Goal: Information Seeking & Learning: Learn about a topic

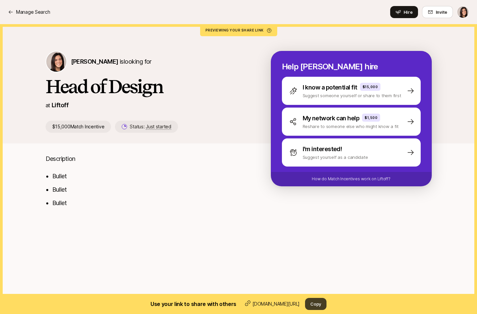
click at [317, 306] on button "Copy" at bounding box center [315, 304] width 21 height 12
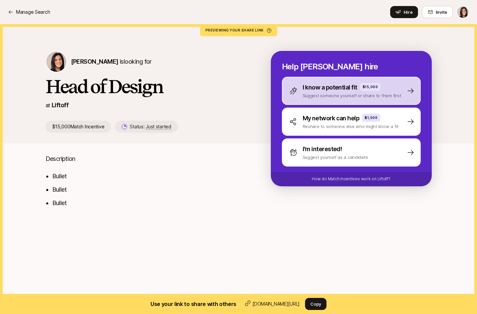
click at [300, 96] on div "I know a potential fit $15,000 Suggest someone yourself or share to them first" at bounding box center [345, 91] width 112 height 16
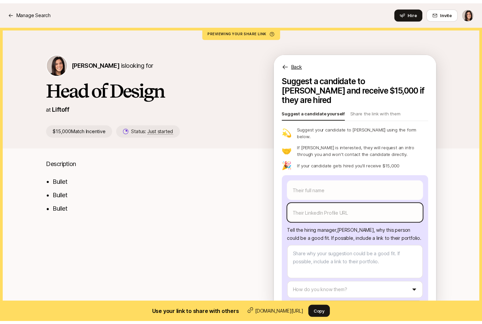
scroll to position [5, 0]
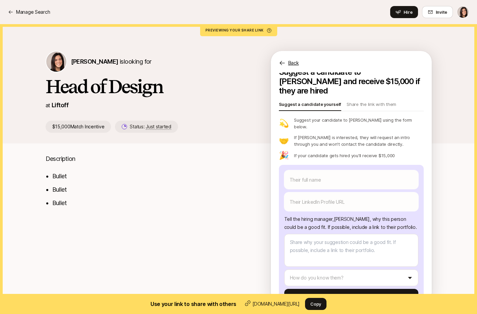
click at [291, 62] on p "Back" at bounding box center [293, 63] width 11 height 8
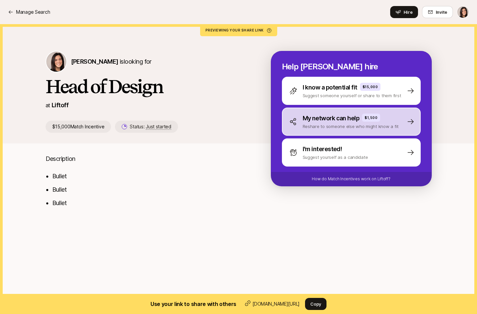
click at [302, 132] on div "My network can help $1,500 Reshare to someone else who might know a fit" at bounding box center [351, 122] width 139 height 28
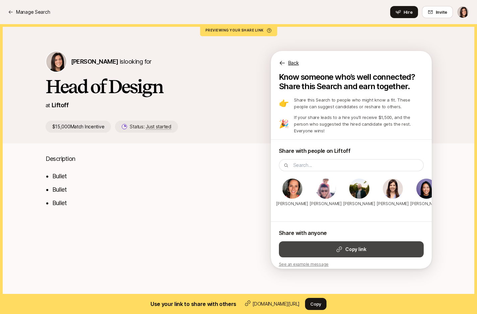
click at [323, 243] on button "Copy link" at bounding box center [351, 249] width 145 height 16
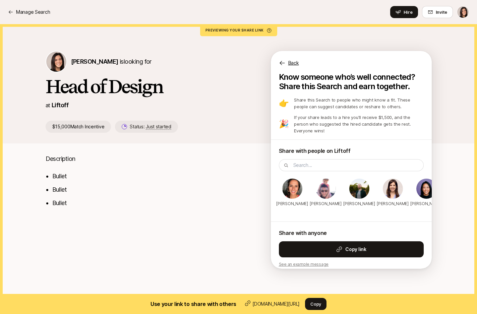
click at [297, 65] on p "Back" at bounding box center [293, 63] width 11 height 8
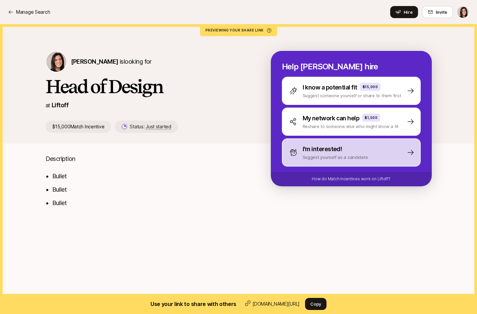
click at [327, 160] on p "Suggest yourself as a candidate" at bounding box center [335, 157] width 65 height 7
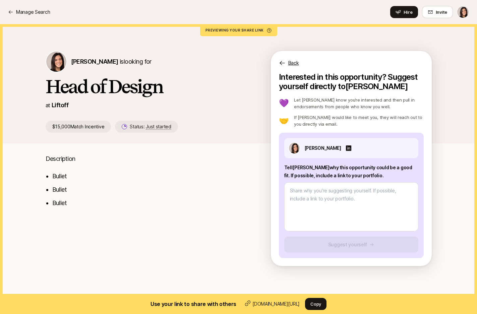
click at [297, 62] on p "Back" at bounding box center [293, 63] width 11 height 8
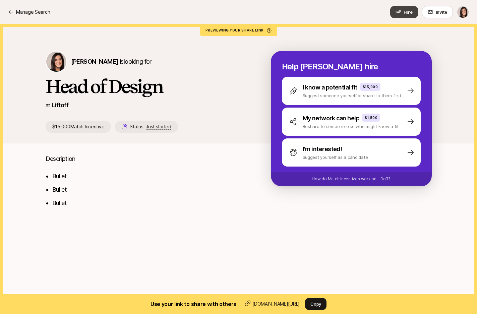
click at [399, 15] on button "Hire" at bounding box center [404, 12] width 28 height 12
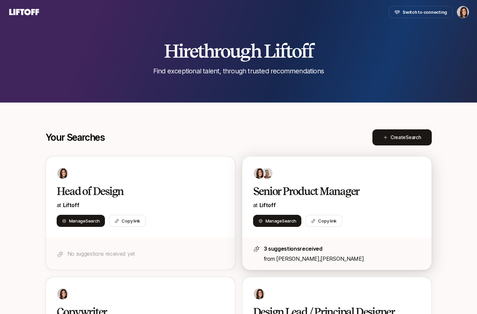
click at [296, 184] on div "Senior Product Manager at Liftoff Manage Search Copy link" at bounding box center [336, 197] width 189 height 81
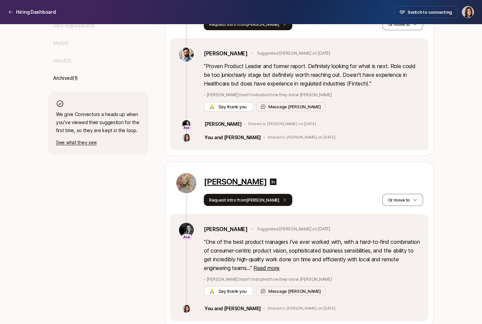
scroll to position [259, 0]
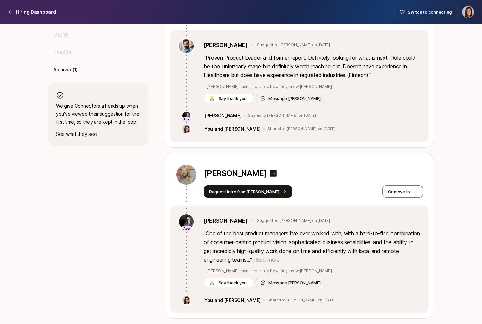
click at [280, 258] on span "Read more" at bounding box center [267, 259] width 26 height 7
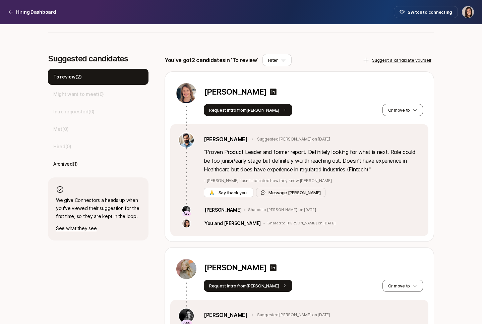
scroll to position [160, 0]
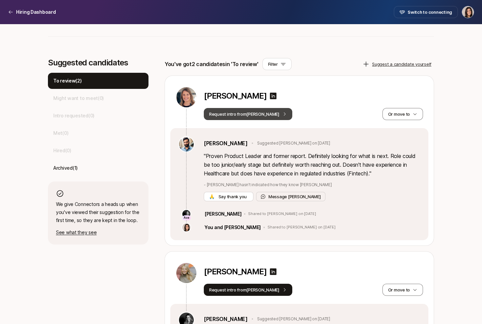
click at [282, 116] on icon at bounding box center [284, 114] width 5 height 5
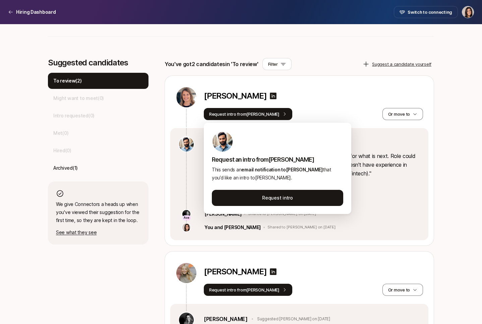
click at [337, 96] on div "[PERSON_NAME]" at bounding box center [313, 97] width 219 height 12
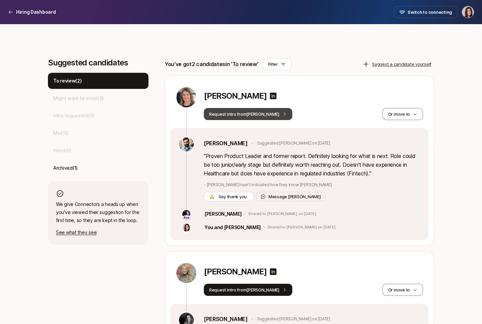
click at [251, 114] on button "Request intro from [PERSON_NAME]" at bounding box center [248, 114] width 89 height 12
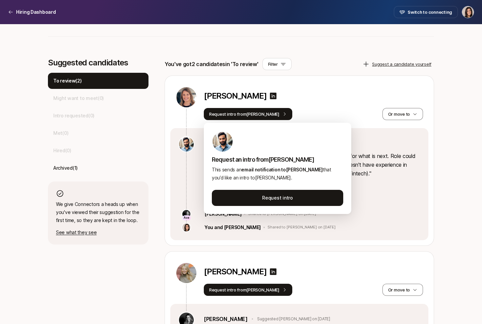
click at [338, 89] on div "[PERSON_NAME]" at bounding box center [313, 97] width 219 height 21
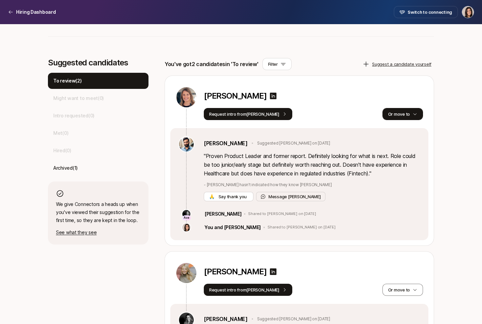
click at [416, 112] on icon "button" at bounding box center [415, 114] width 5 height 5
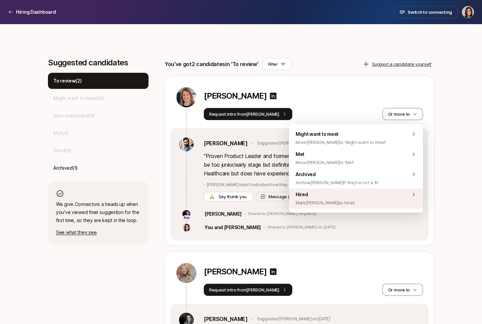
click at [365, 200] on div "Hired [PERSON_NAME] [PERSON_NAME] as hired" at bounding box center [356, 198] width 134 height 20
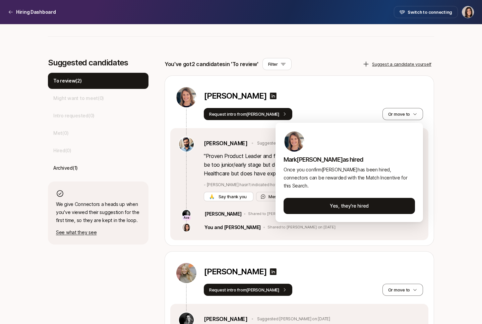
click at [346, 114] on html "Hiring Dashboard Hiring Dashboard Switch to connecting Senior Product Manager a…" at bounding box center [241, 2] width 482 height 324
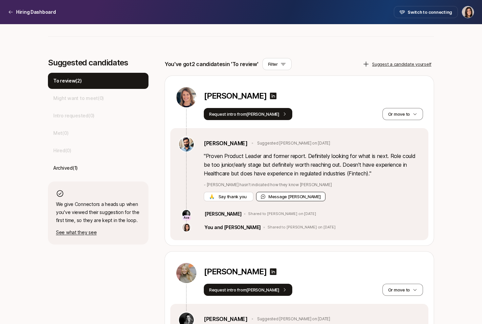
click at [287, 197] on button "Message [PERSON_NAME]" at bounding box center [290, 196] width 69 height 9
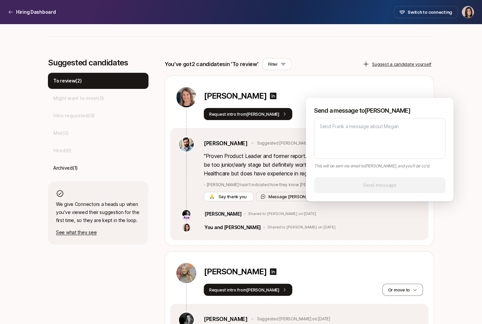
click at [356, 95] on div "[PERSON_NAME]" at bounding box center [313, 97] width 219 height 12
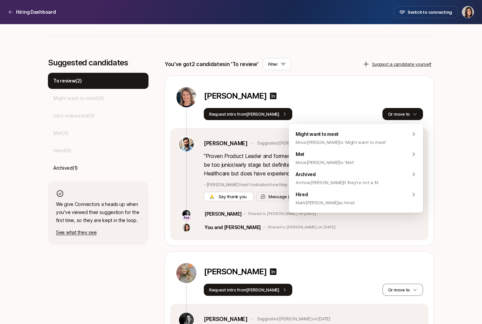
click at [399, 112] on button "Or move to" at bounding box center [403, 114] width 41 height 12
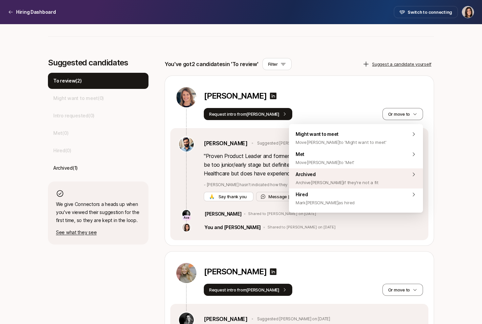
click at [374, 175] on div "Archived Archive [PERSON_NAME] if they're not a fit" at bounding box center [356, 178] width 134 height 20
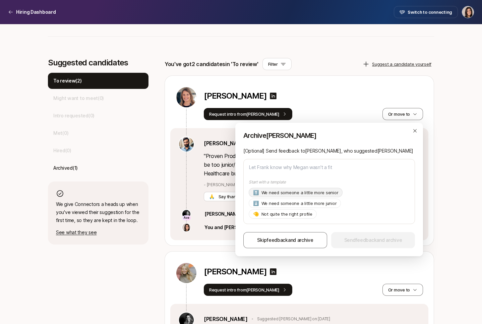
click at [322, 196] on p "We need someone a little more senior" at bounding box center [300, 192] width 77 height 7
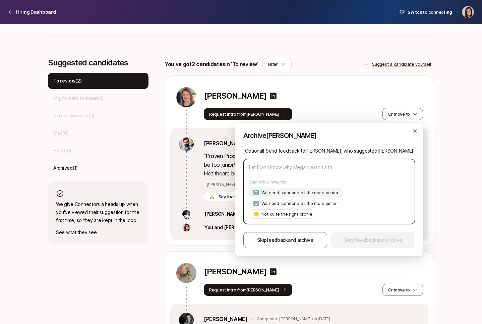
type textarea "x"
type textarea "Hi [PERSON_NAME], Thanks so much for suggesting [PERSON_NAME]! As of now we're …"
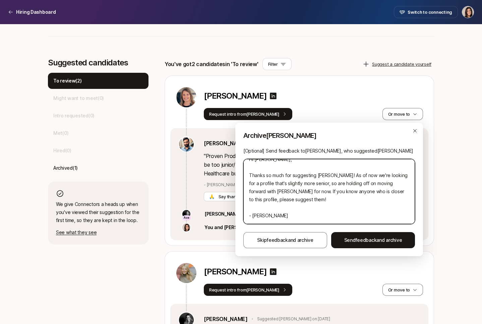
scroll to position [0, 0]
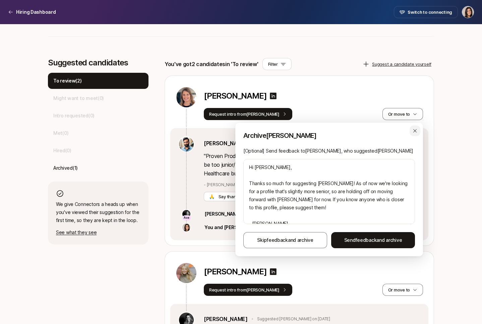
click at [417, 135] on div "button" at bounding box center [415, 130] width 11 height 11
type textarea "x"
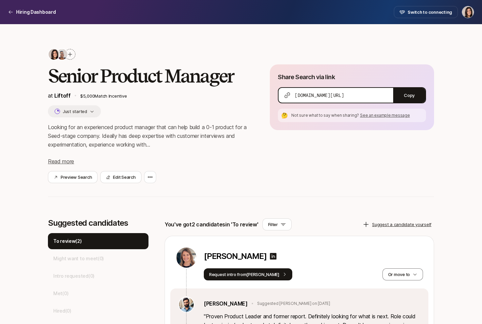
click at [72, 55] on icon at bounding box center [69, 54] width 5 height 5
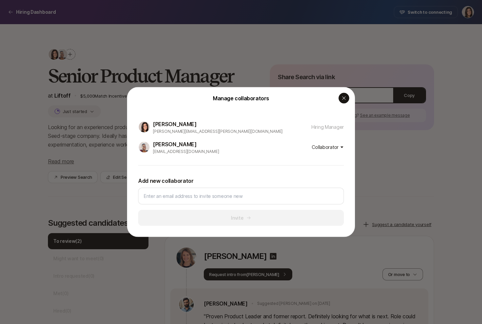
click at [343, 103] on div "button" at bounding box center [344, 98] width 11 height 11
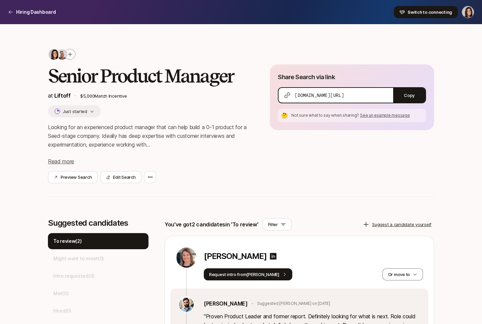
click at [414, 15] on button "Switch to connecting" at bounding box center [426, 12] width 64 height 12
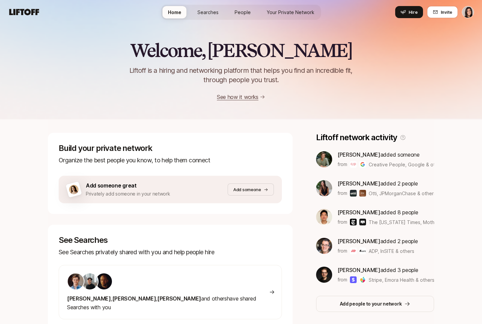
click at [211, 10] on span "Searches" at bounding box center [208, 12] width 21 height 7
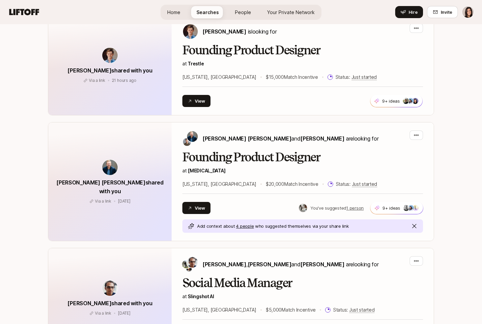
scroll to position [170, 0]
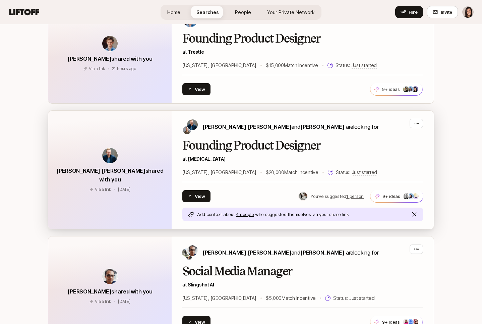
click at [237, 139] on h2 "Founding Product Designer" at bounding box center [302, 145] width 241 height 13
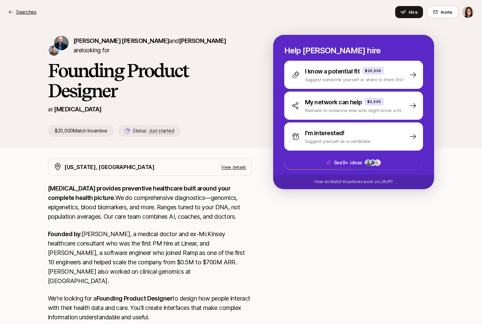
click at [22, 13] on p "Searches" at bounding box center [26, 12] width 20 height 8
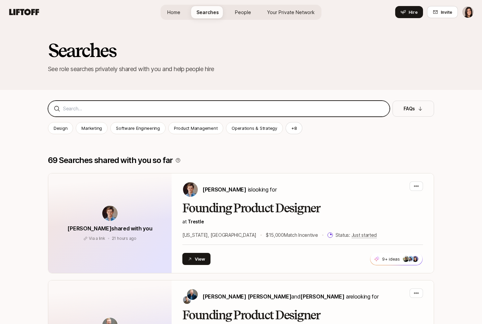
click at [183, 107] on input at bounding box center [223, 109] width 321 height 8
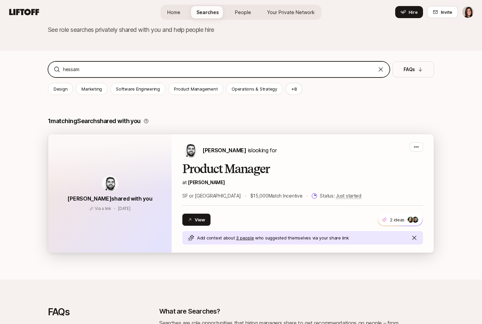
scroll to position [44, 0]
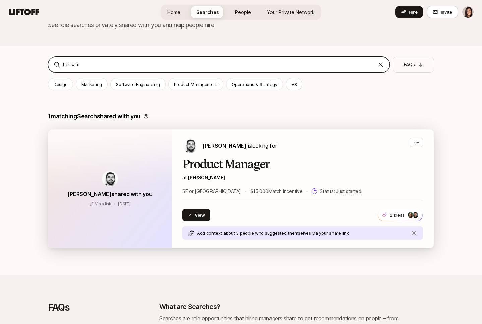
type input "hessam"
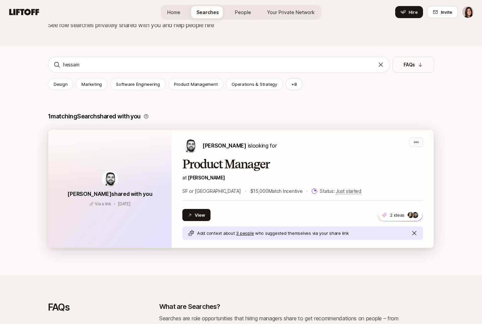
click at [224, 156] on div "[PERSON_NAME] is looking for Product Manager at [PERSON_NAME] or [GEOGRAPHIC_DA…" at bounding box center [302, 188] width 241 height 102
